Goal: Book appointment/travel/reservation

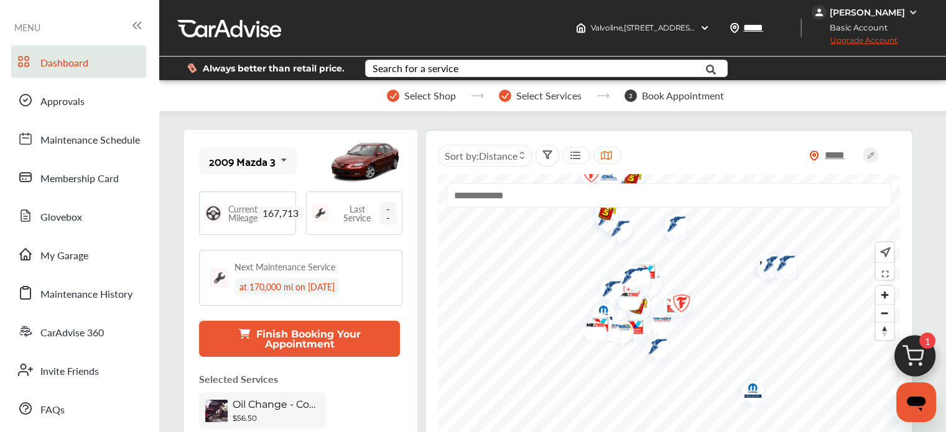
drag, startPoint x: 44, startPoint y: 280, endPoint x: 42, endPoint y: 273, distance: 7.9
click at [42, 273] on div "Dashboard Approvals Maintenance Schedule Membership Card Glovebox My Garage Mai…" at bounding box center [79, 235] width 146 height 380
click at [42, 257] on span "My Garage" at bounding box center [64, 256] width 48 height 16
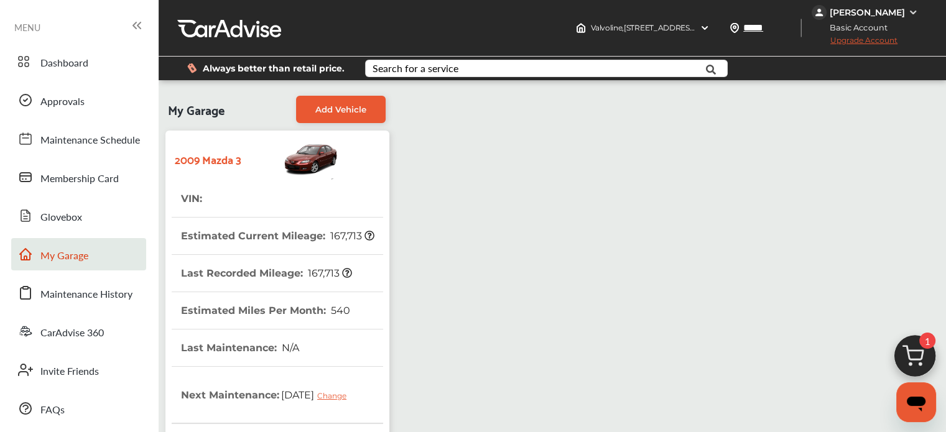
scroll to position [352, 0]
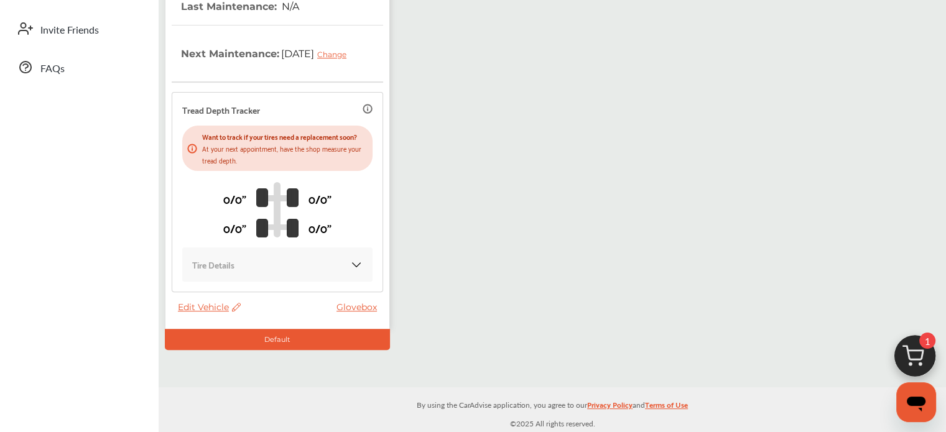
click at [202, 309] on span "Edit Vehicle" at bounding box center [209, 307] width 63 height 11
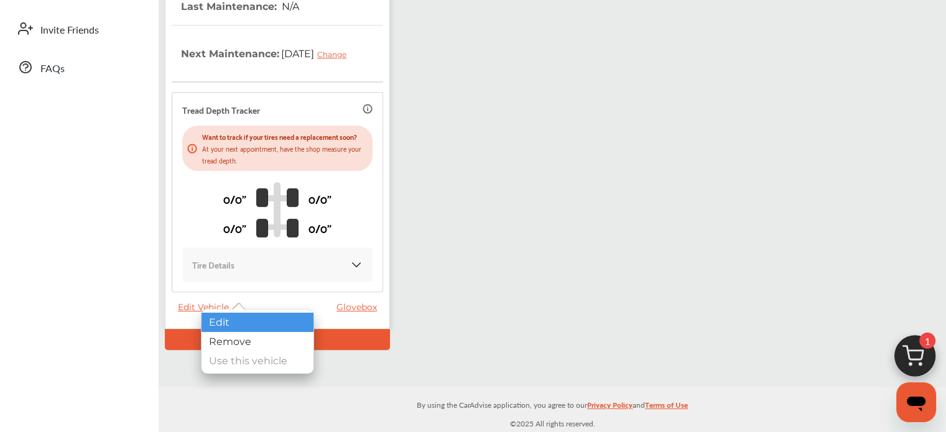
click at [224, 323] on div "Edit" at bounding box center [258, 322] width 112 height 19
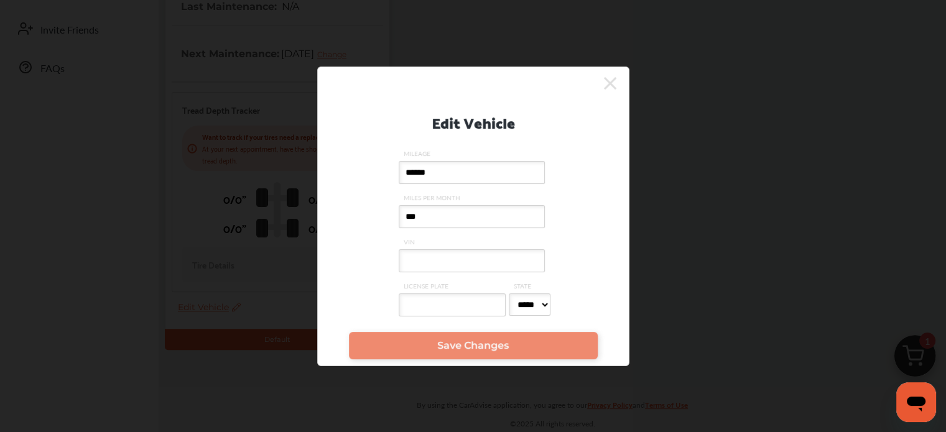
click at [448, 257] on input "VIN" at bounding box center [472, 260] width 146 height 23
paste input "**********"
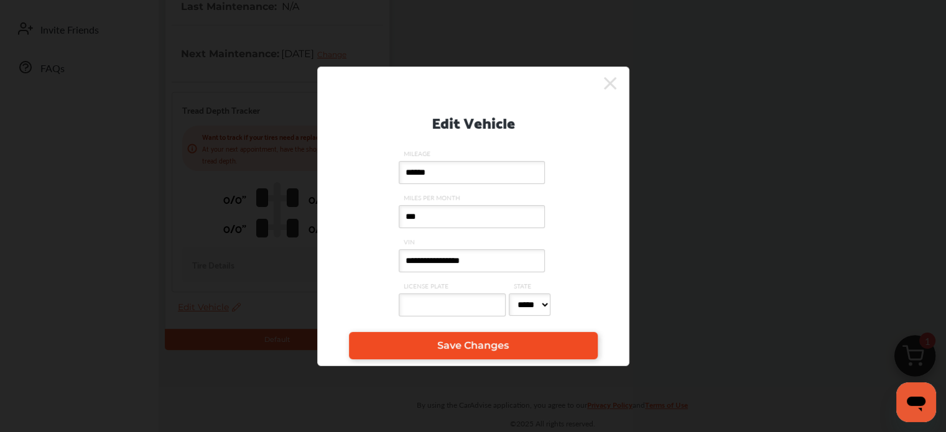
type input "**********"
click at [441, 352] on span "Save Changes" at bounding box center [473, 346] width 72 height 12
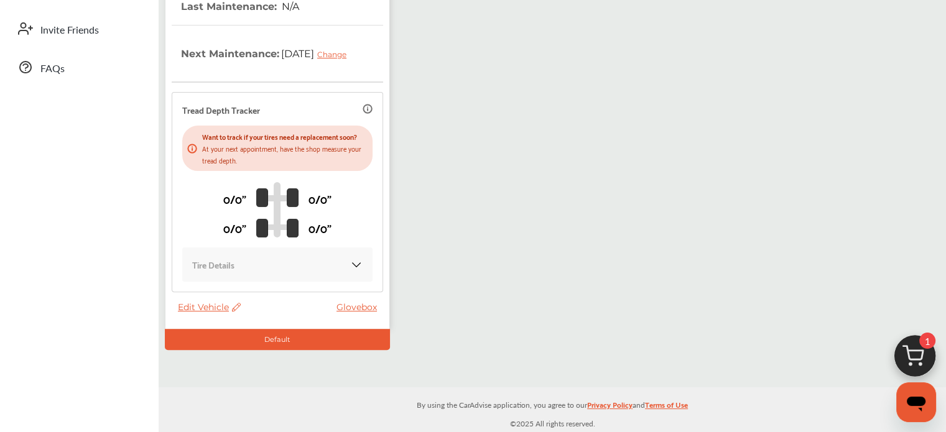
click at [212, 311] on span "Edit Vehicle" at bounding box center [209, 307] width 63 height 11
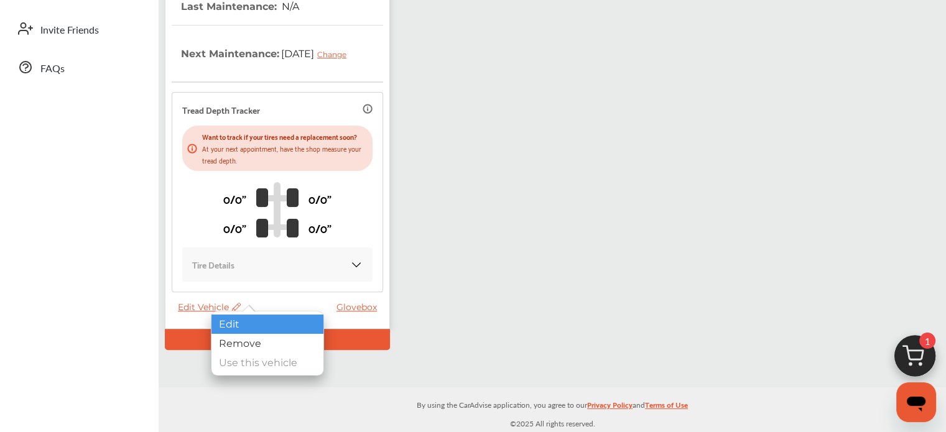
click at [236, 320] on div "Edit" at bounding box center [268, 324] width 112 height 19
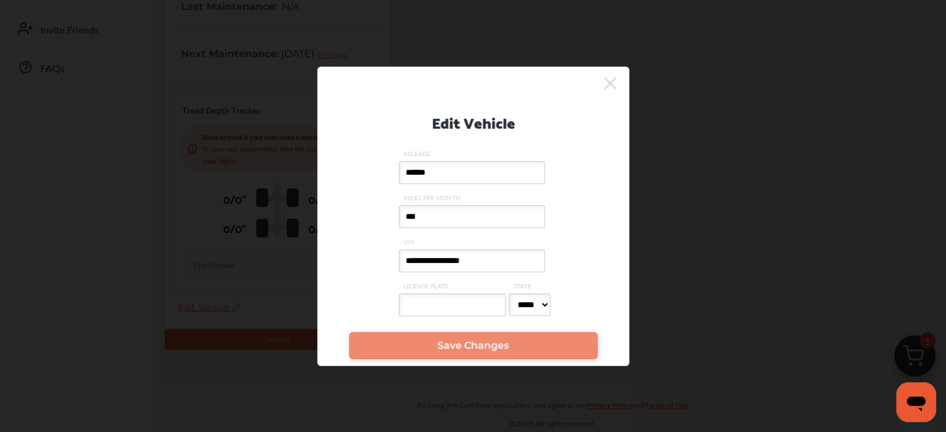
click at [508, 252] on input "**********" at bounding box center [472, 260] width 146 height 23
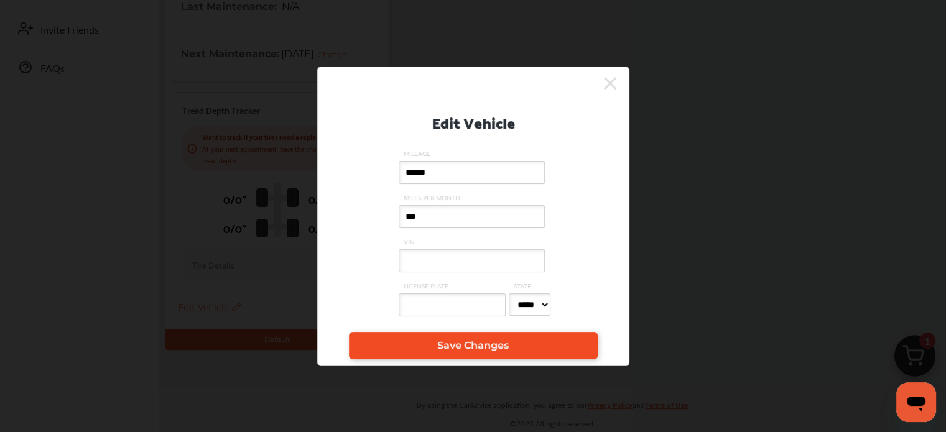
click at [470, 338] on link "Save Changes" at bounding box center [473, 345] width 249 height 27
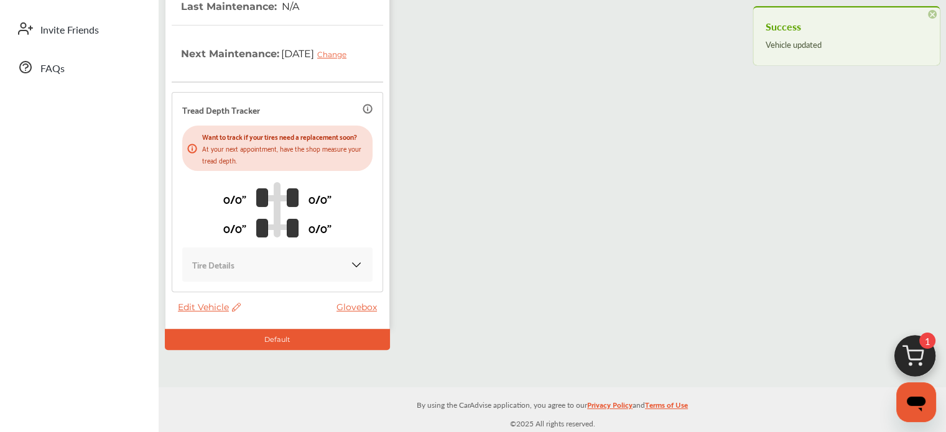
click at [212, 308] on span "Edit Vehicle" at bounding box center [209, 307] width 63 height 11
drag, startPoint x: 212, startPoint y: 308, endPoint x: 213, endPoint y: 287, distance: 20.6
click at [213, 287] on div "2009 Mazda 3 VIN : Estimated Current Mileage : 167,713 Last Recorded Mileage : …" at bounding box center [277, 59] width 224 height 540
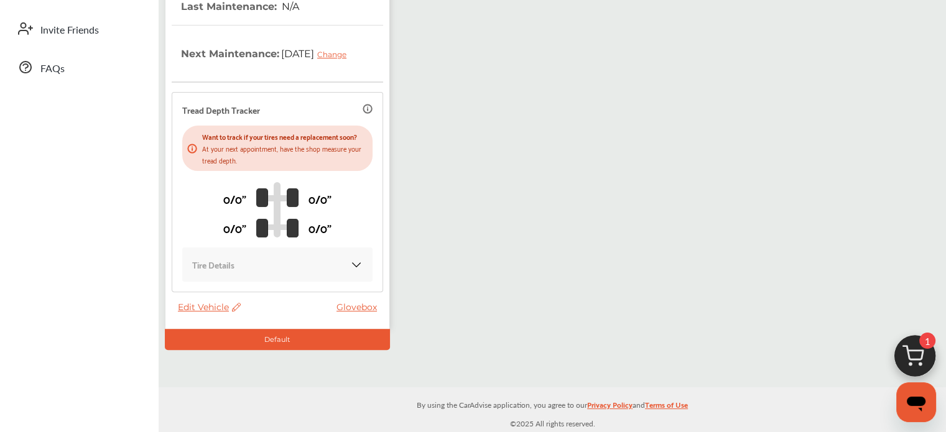
drag, startPoint x: 217, startPoint y: 308, endPoint x: 198, endPoint y: 305, distance: 18.2
click at [198, 305] on span "Edit Vehicle" at bounding box center [209, 307] width 63 height 11
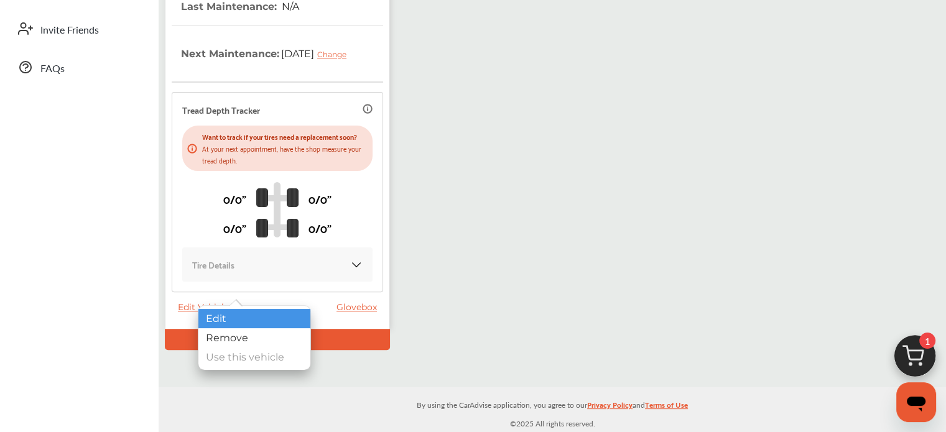
click at [207, 310] on div "Edit" at bounding box center [254, 318] width 112 height 19
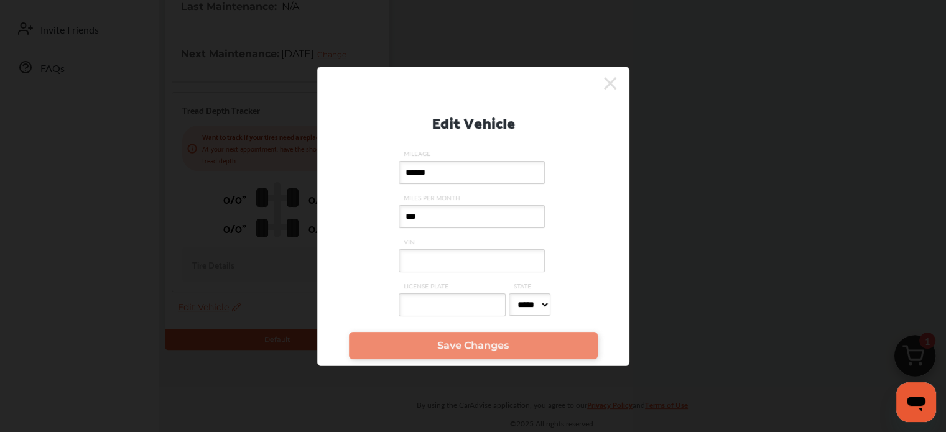
click at [398, 269] on div "Edit Vehicle MILEAGE ****** MILES PER MONTH *** VIN LICENSE PLATE STATE ***** *…" at bounding box center [474, 210] width 274 height 232
click at [421, 266] on input "VIN" at bounding box center [472, 260] width 146 height 23
paste input "**********"
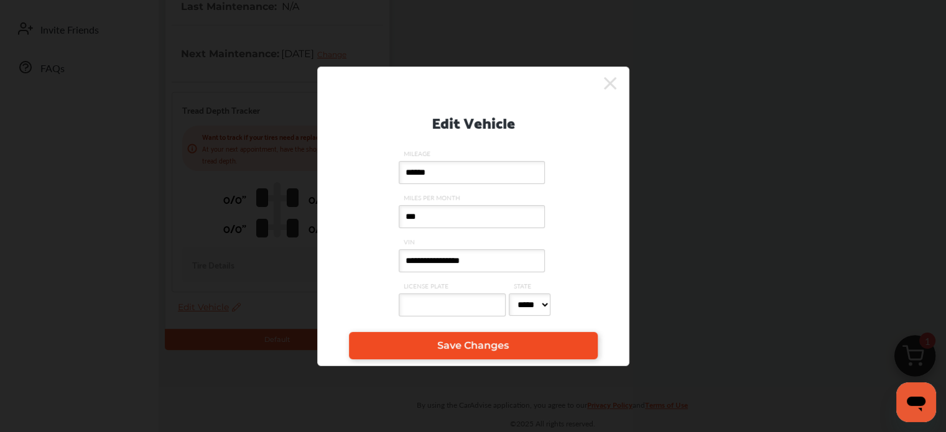
type input "**********"
click at [418, 348] on link "Save Changes" at bounding box center [473, 345] width 249 height 27
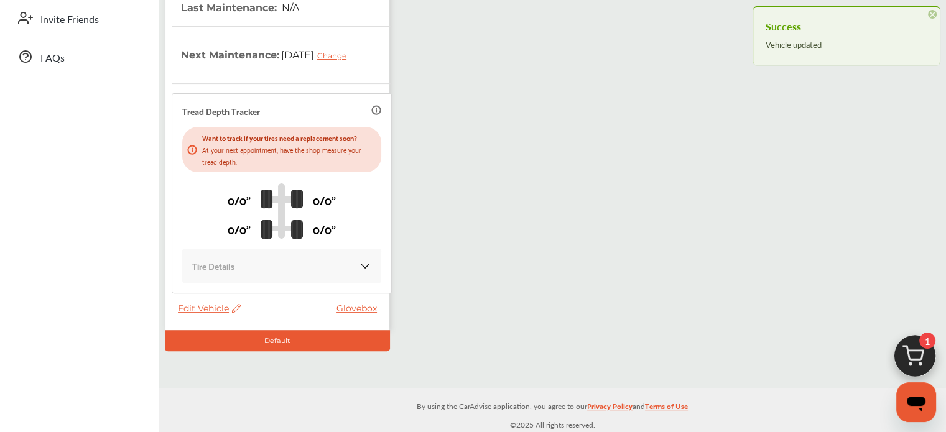
scroll to position [0, 0]
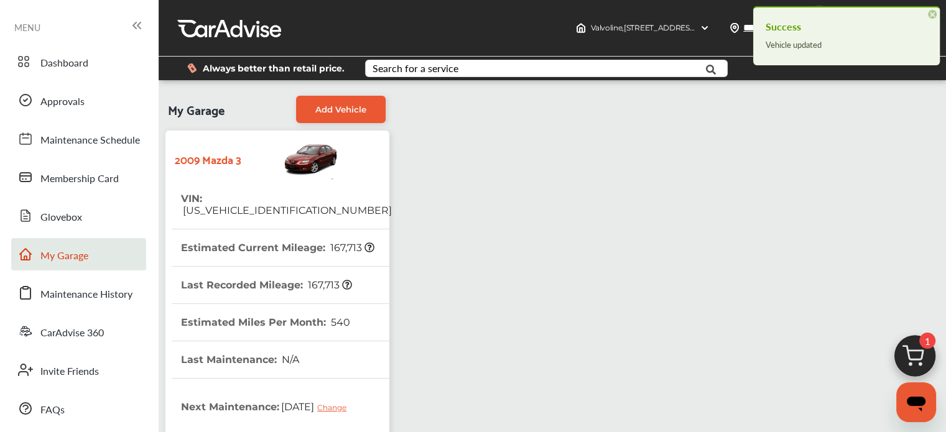
click at [914, 338] on img at bounding box center [915, 360] width 60 height 60
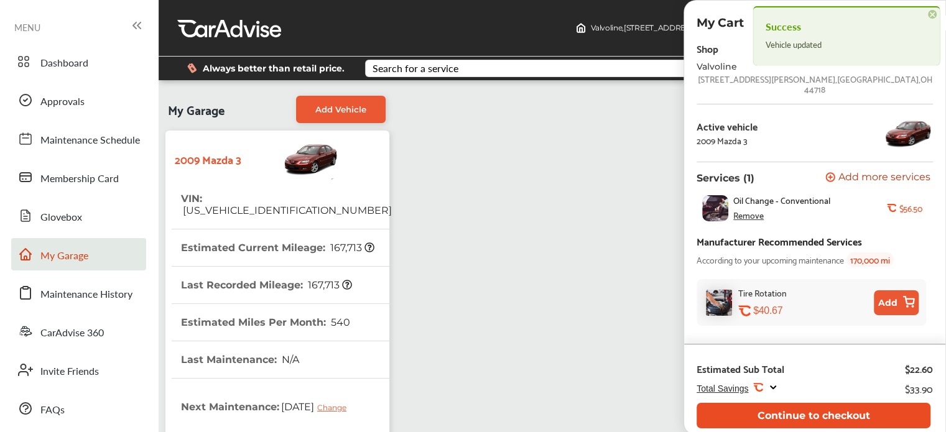
click at [766, 408] on button "Continue to checkout" at bounding box center [814, 416] width 234 height 26
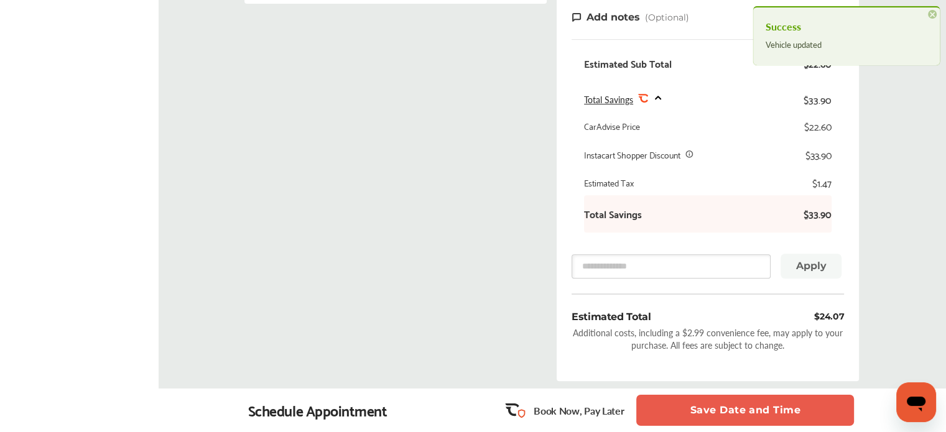
scroll to position [525, 0]
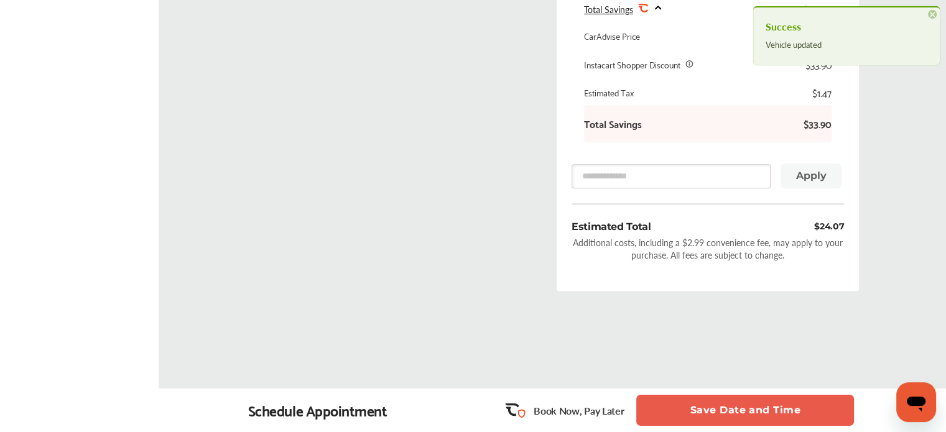
click at [702, 419] on button "Save Date and Time" at bounding box center [745, 410] width 218 height 31
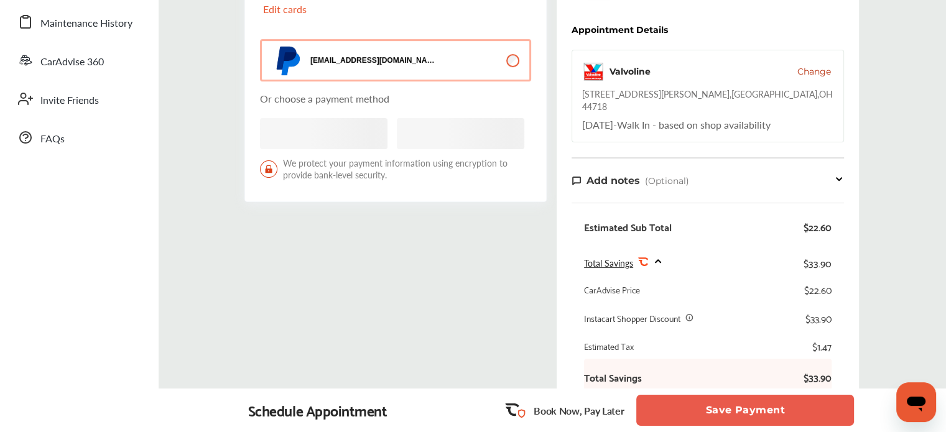
scroll to position [279, 0]
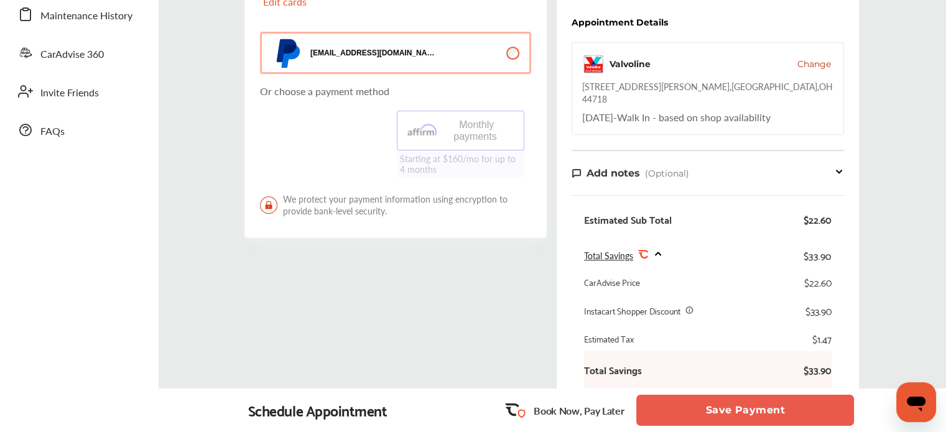
click at [712, 417] on button "Save Payment" at bounding box center [745, 410] width 218 height 31
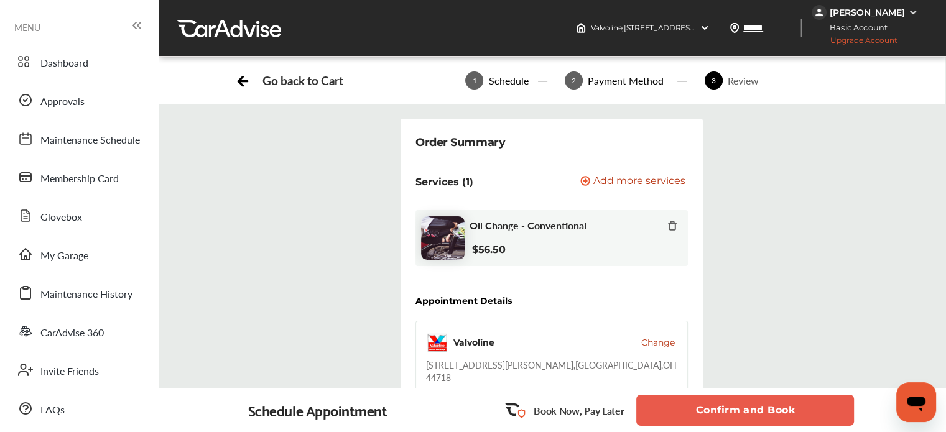
scroll to position [50, 0]
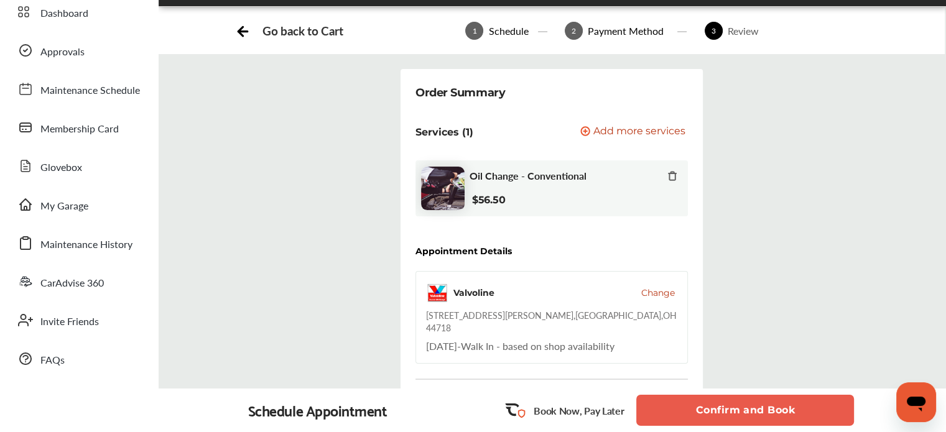
click at [719, 403] on button "Confirm and Book" at bounding box center [745, 410] width 218 height 31
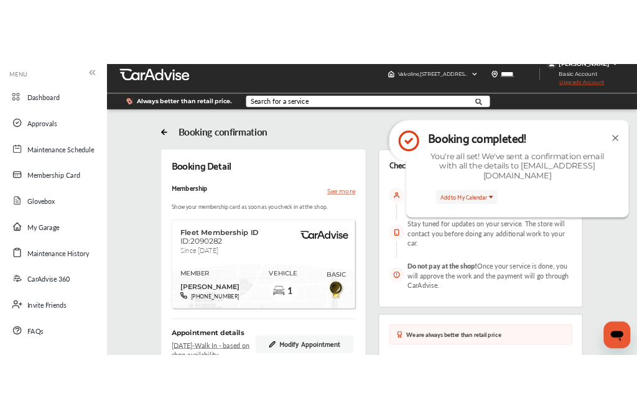
scroll to position [50, 0]
